Goal: Task Accomplishment & Management: Manage account settings

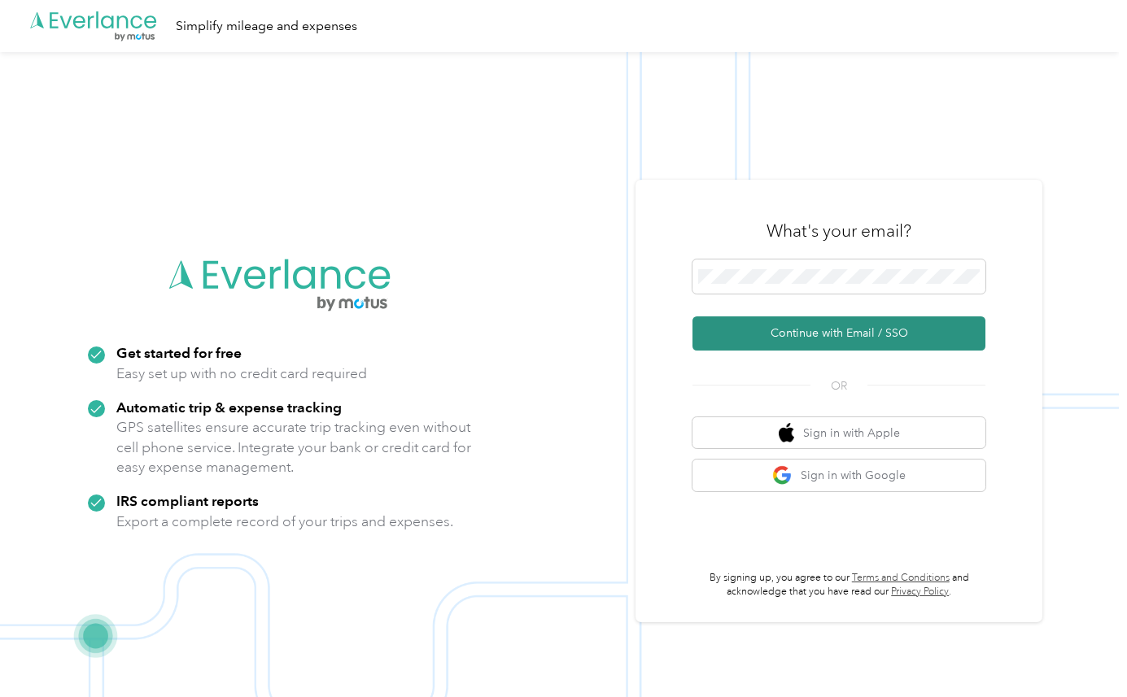
click at [810, 330] on button "Continue with Email / SSO" at bounding box center [838, 333] width 293 height 34
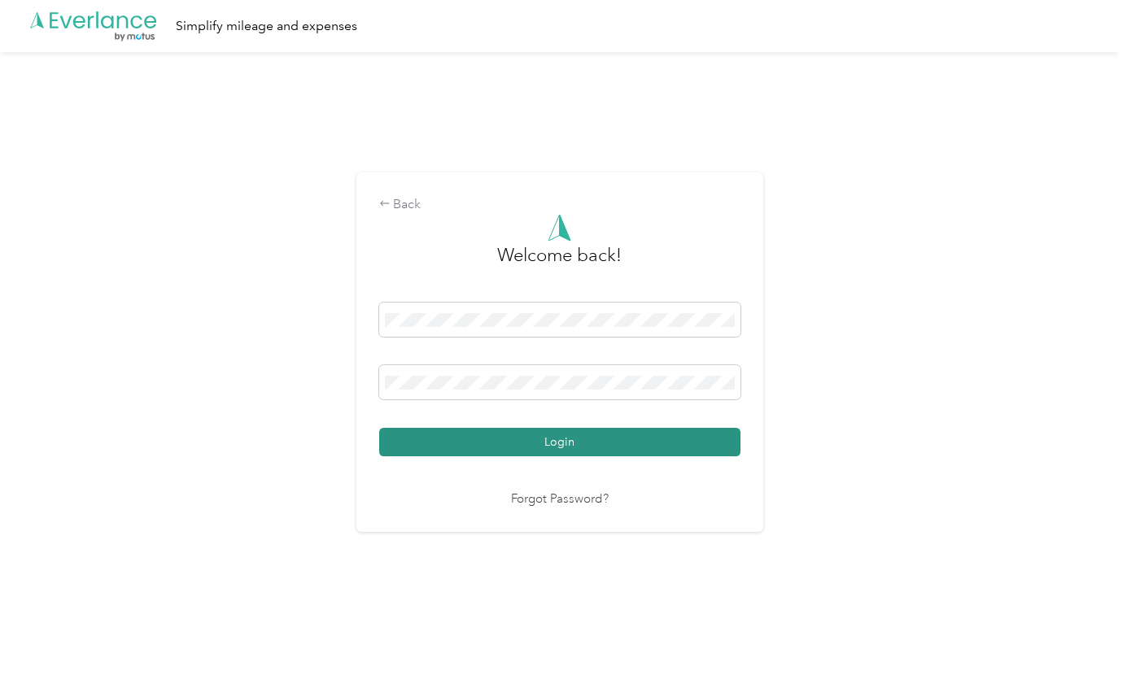
click at [544, 441] on button "Login" at bounding box center [559, 442] width 361 height 28
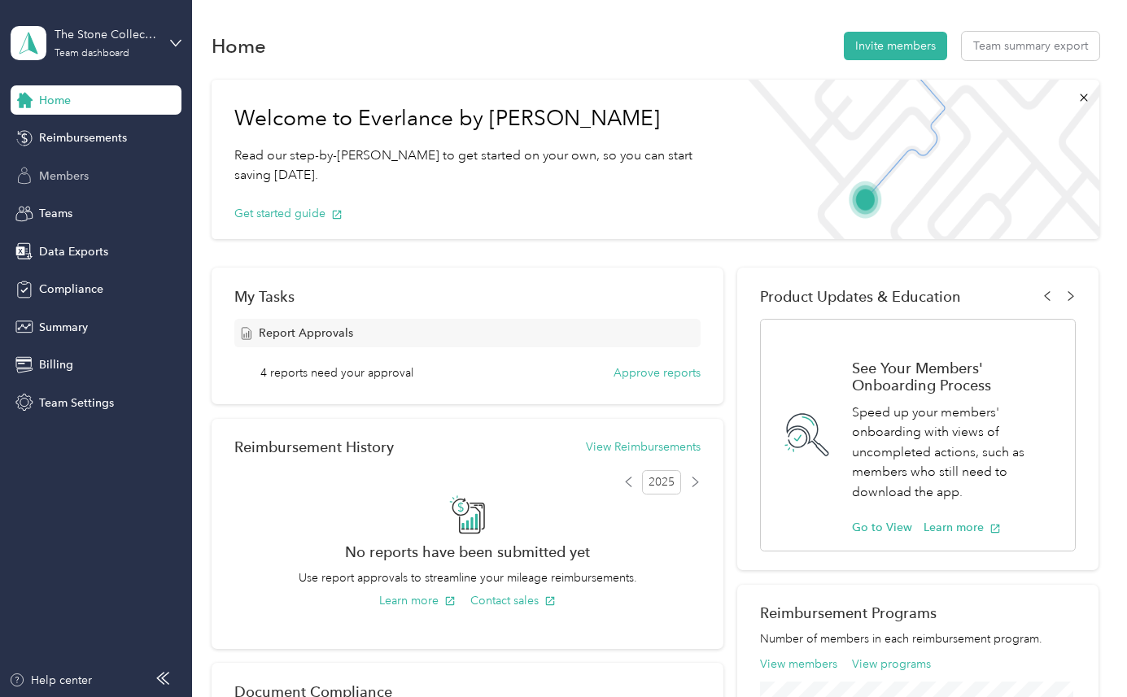
click at [78, 172] on span "Members" at bounding box center [64, 176] width 50 height 17
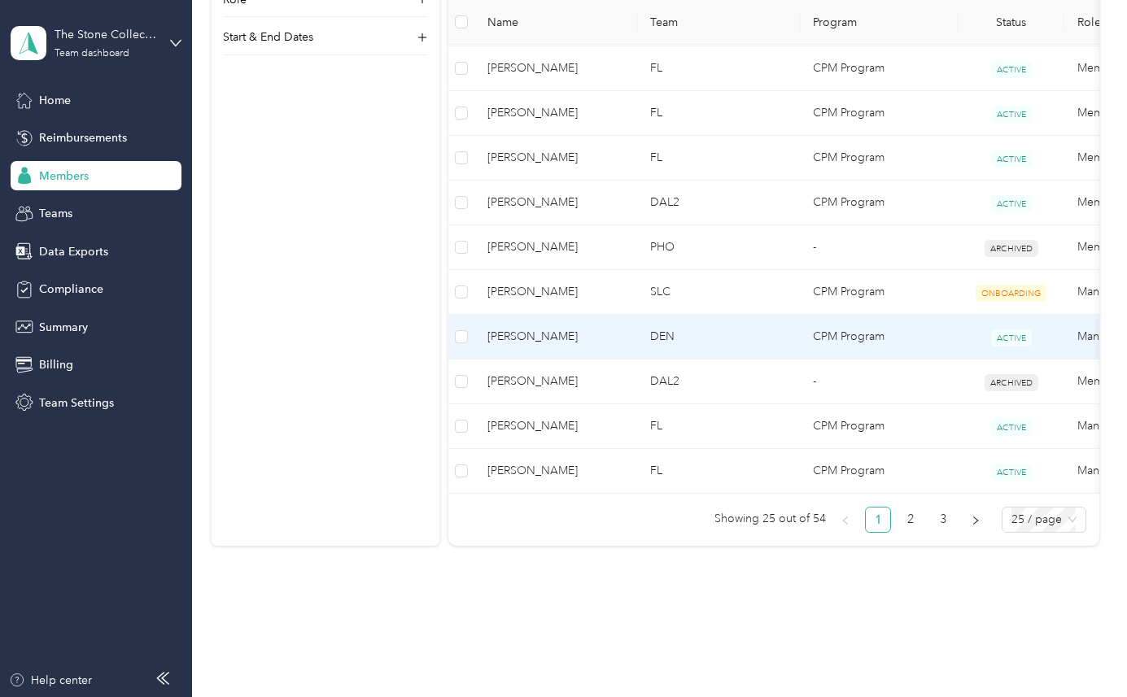
scroll to position [1106, 0]
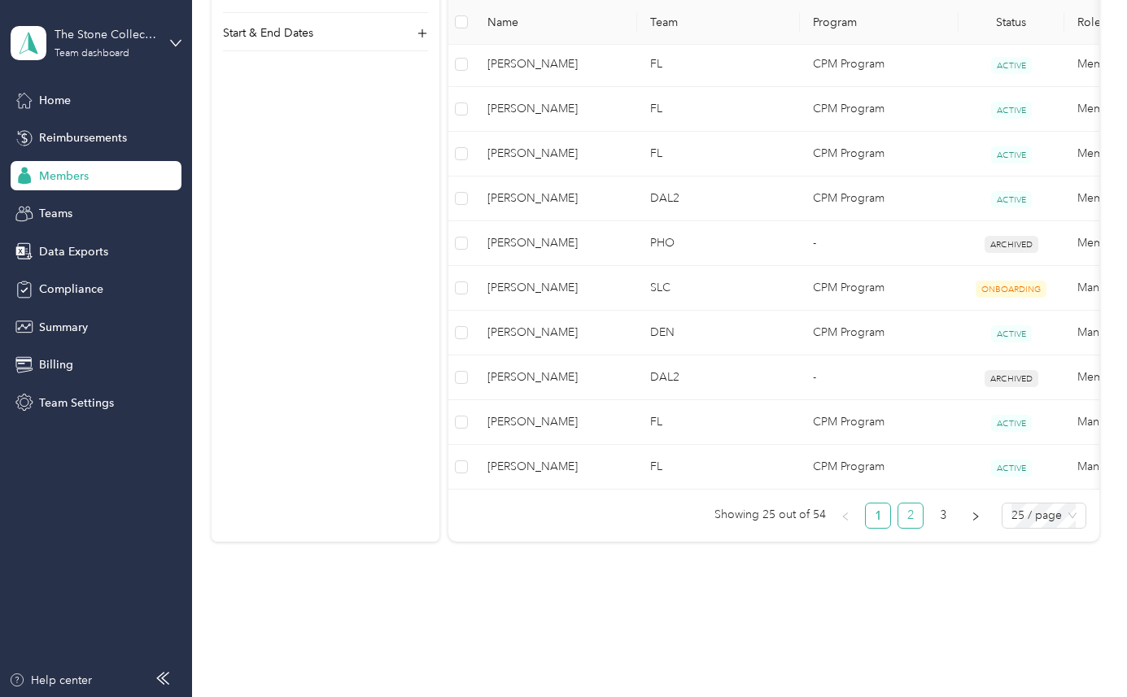
click at [905, 528] on link "2" at bounding box center [910, 516] width 24 height 24
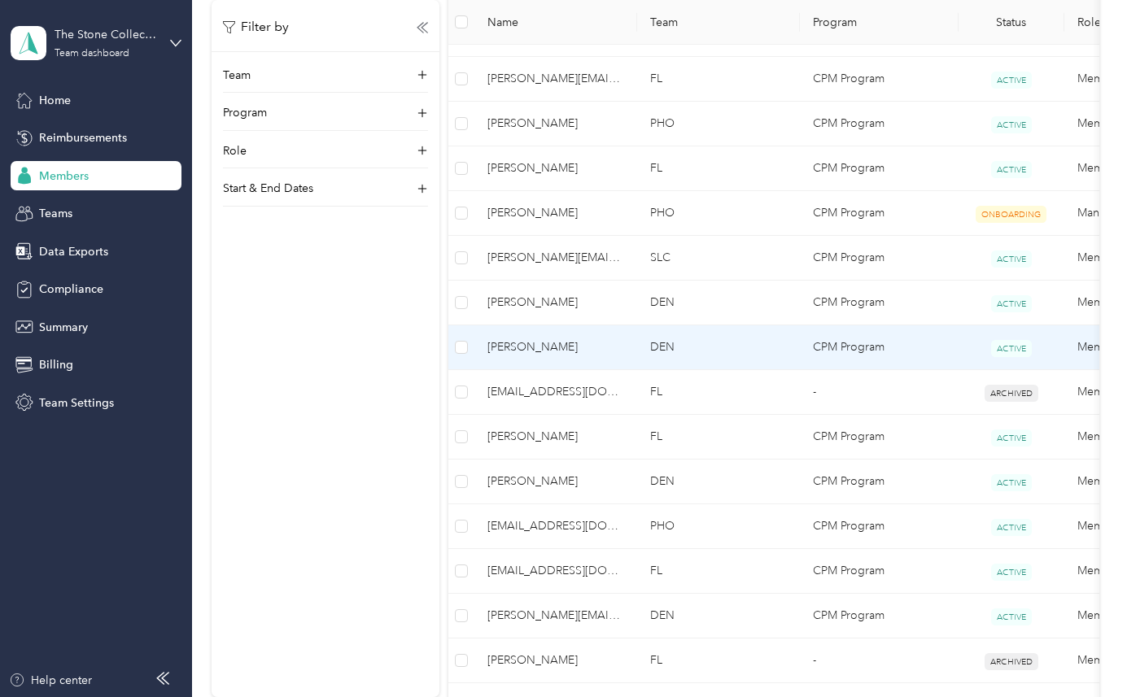
scroll to position [532, 0]
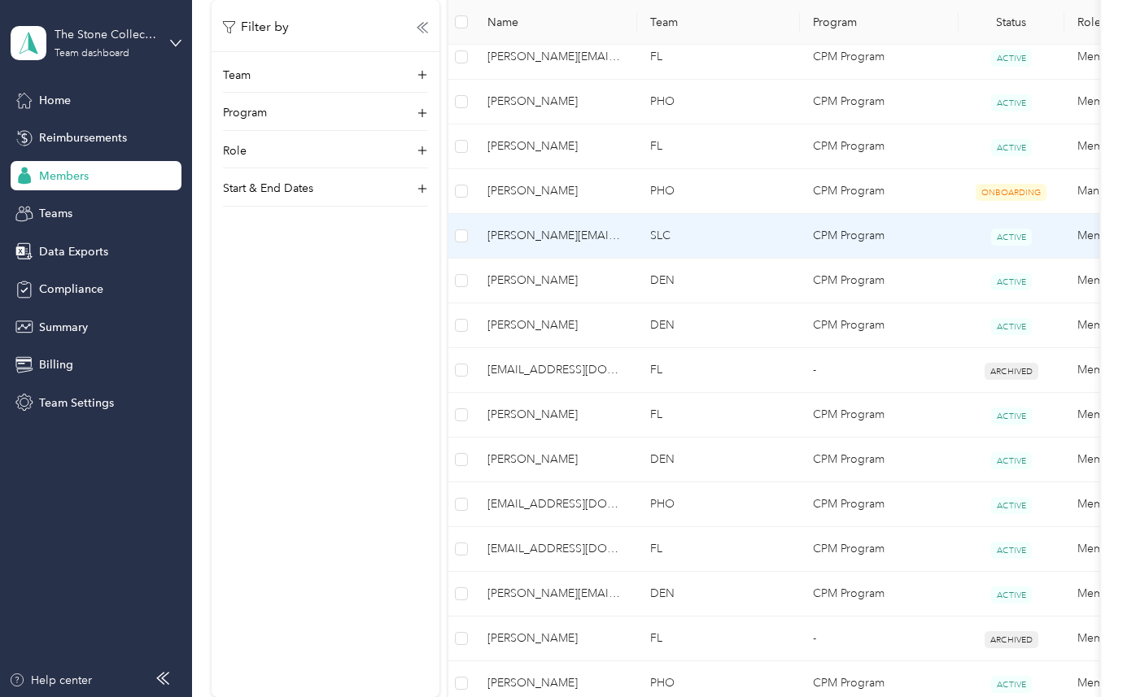
click at [578, 238] on span "[PERSON_NAME][EMAIL_ADDRESS][DOMAIN_NAME]" at bounding box center [555, 236] width 137 height 18
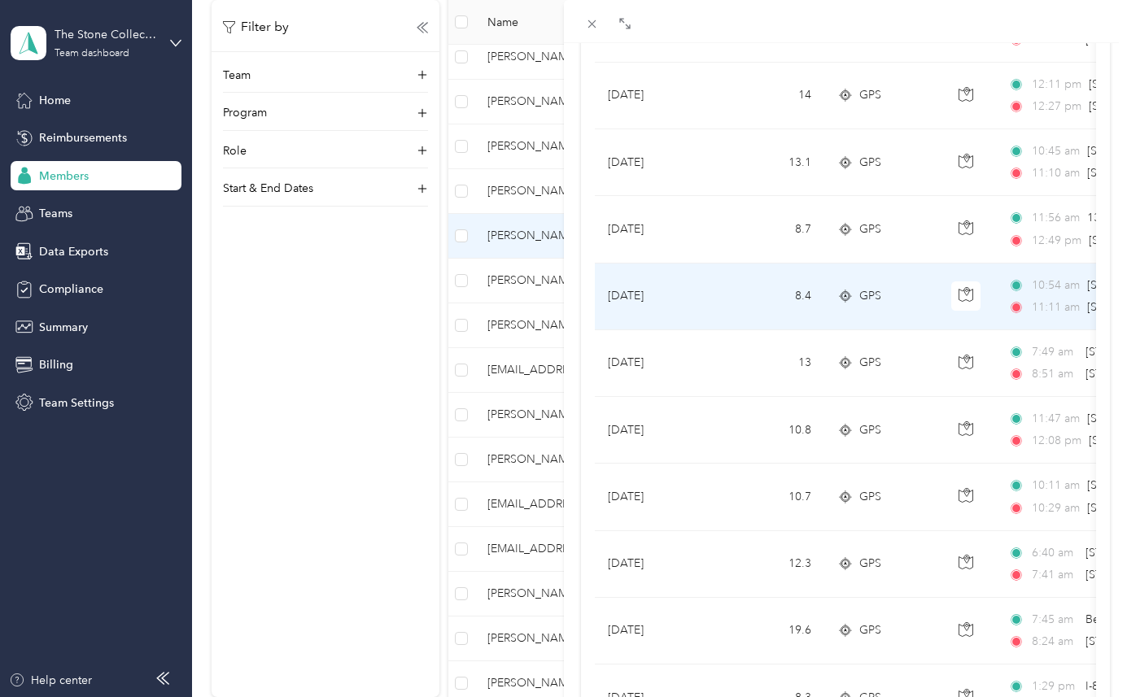
scroll to position [1381, 0]
